Goal: Task Accomplishment & Management: Manage account settings

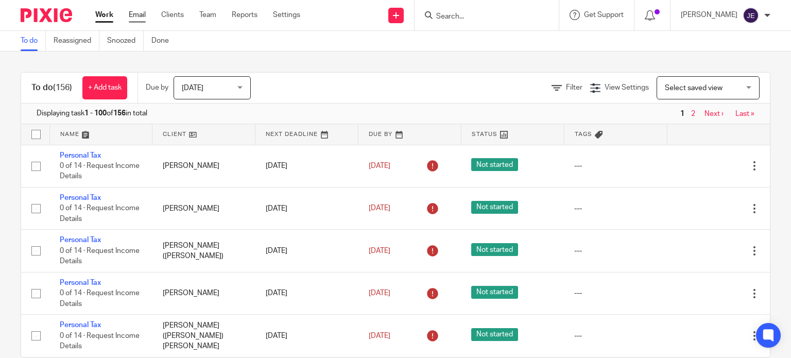
click at [140, 15] on link "Email" at bounding box center [137, 15] width 17 height 10
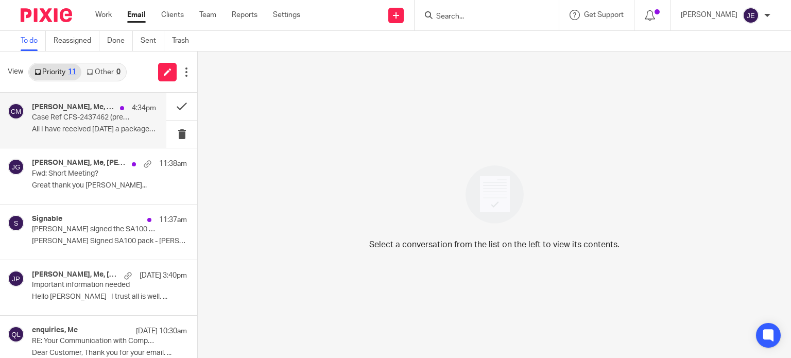
click at [83, 122] on p "Case Ref CFS-2437462 (previous ref:CFS-2406100) [PERSON_NAME] UTR 4820659929" at bounding box center [81, 117] width 99 height 9
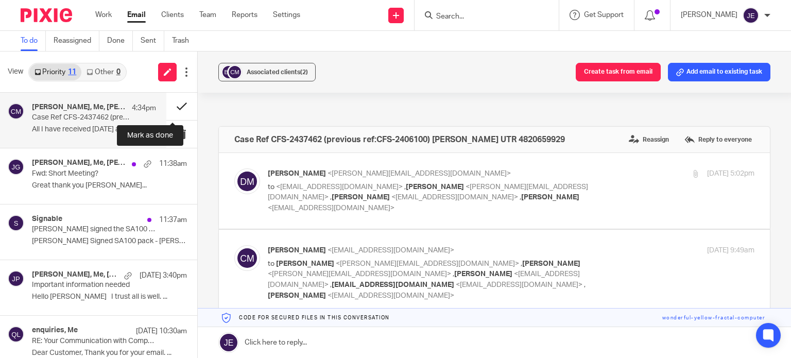
click at [176, 105] on button at bounding box center [181, 106] width 31 height 27
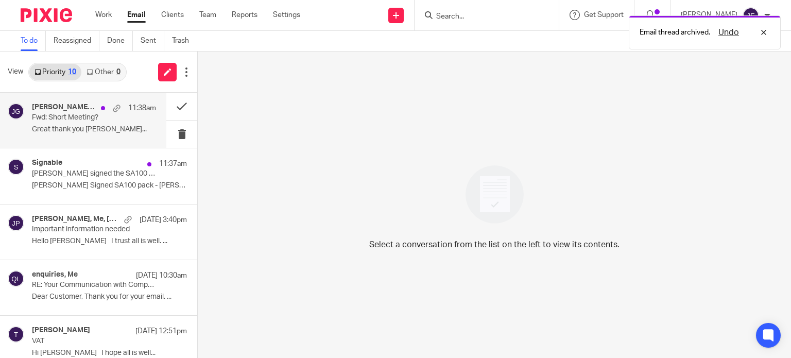
click at [120, 133] on p "Great thank you [PERSON_NAME]..." at bounding box center [94, 129] width 124 height 9
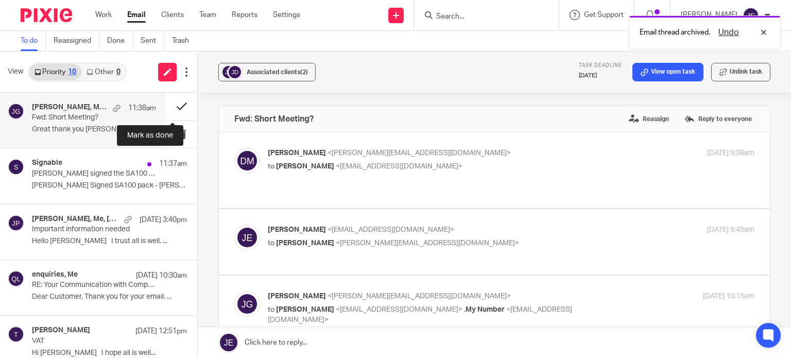
click at [175, 100] on button at bounding box center [181, 106] width 31 height 27
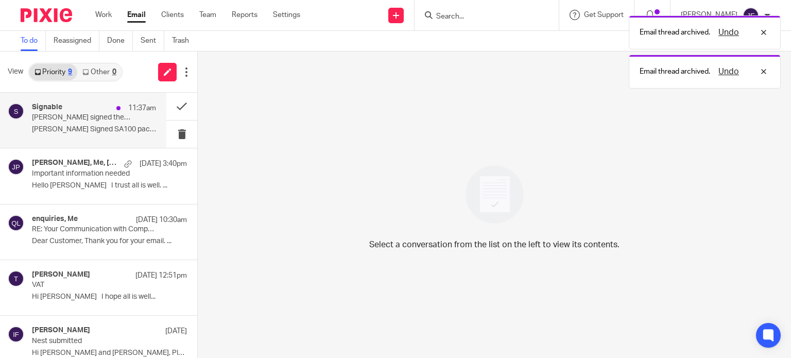
click at [113, 122] on div "Signable 11:37am [PERSON_NAME] signed the SA100 pack - [PERSON_NAME] - 2025.pdf…" at bounding box center [94, 120] width 124 height 35
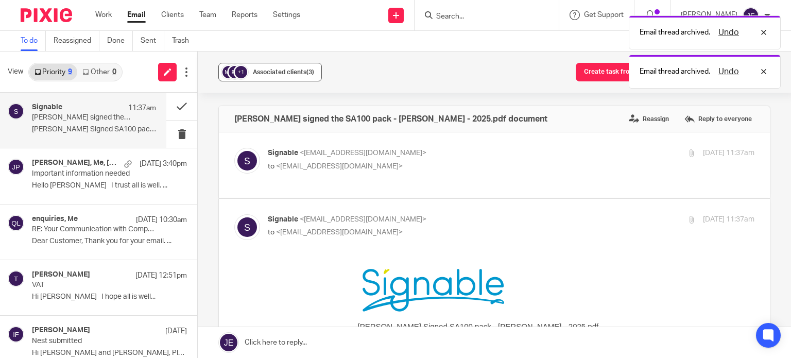
click at [260, 72] on span "Associated clients (3)" at bounding box center [283, 72] width 61 height 6
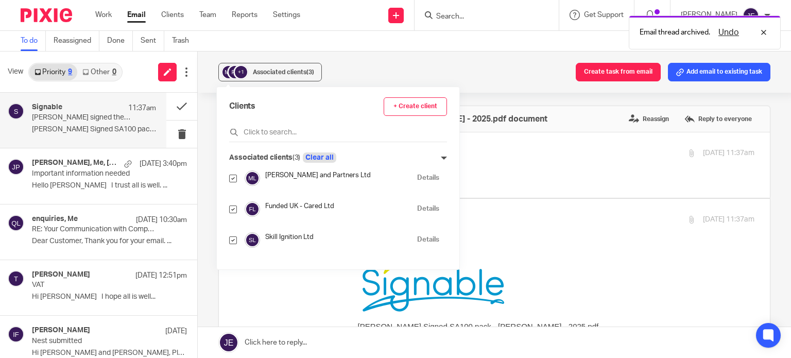
click at [325, 158] on button "Clear all" at bounding box center [319, 158] width 33 height 10
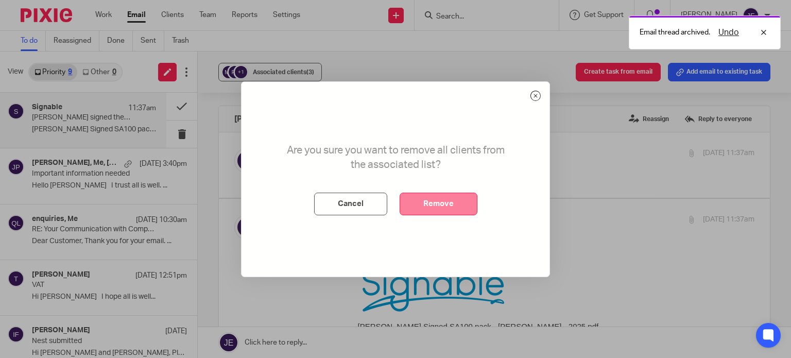
click at [425, 193] on button "Remove" at bounding box center [439, 204] width 78 height 23
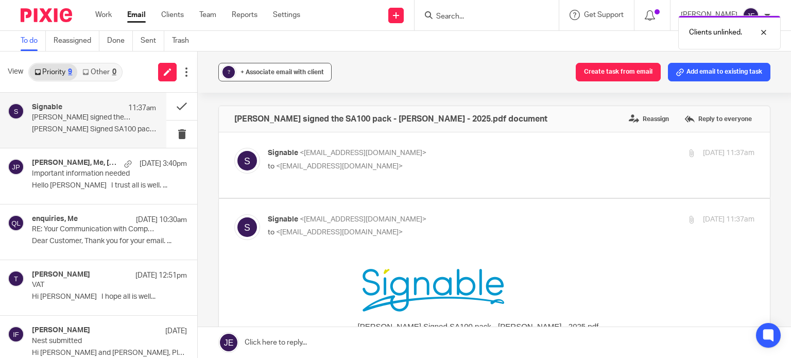
click at [287, 71] on span "+ Associate email with client" at bounding box center [282, 72] width 83 height 6
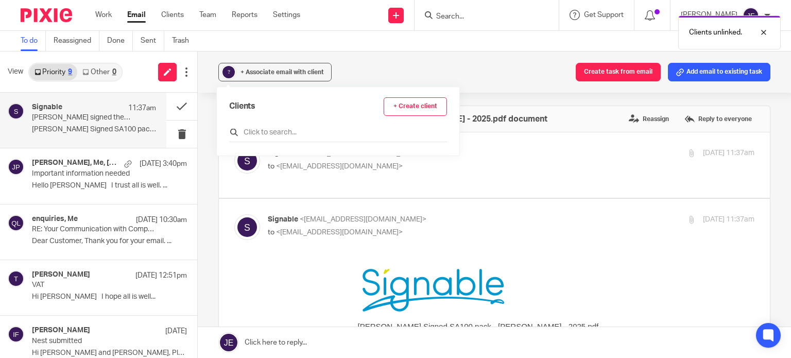
click at [290, 131] on input "text" at bounding box center [338, 132] width 218 height 10
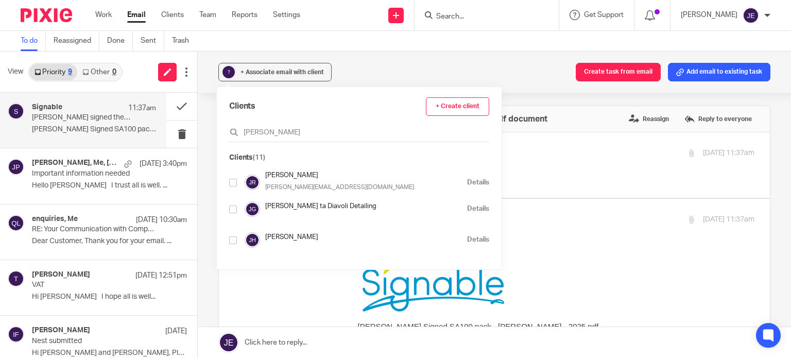
type input "[PERSON_NAME]"
click at [230, 208] on input "checkbox" at bounding box center [233, 210] width 8 height 8
checkbox input "true"
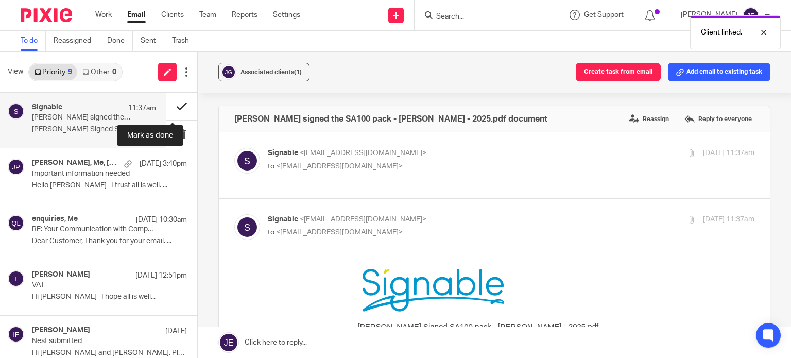
click at [167, 104] on button at bounding box center [181, 106] width 31 height 27
